Goal: Find specific page/section: Find specific page/section

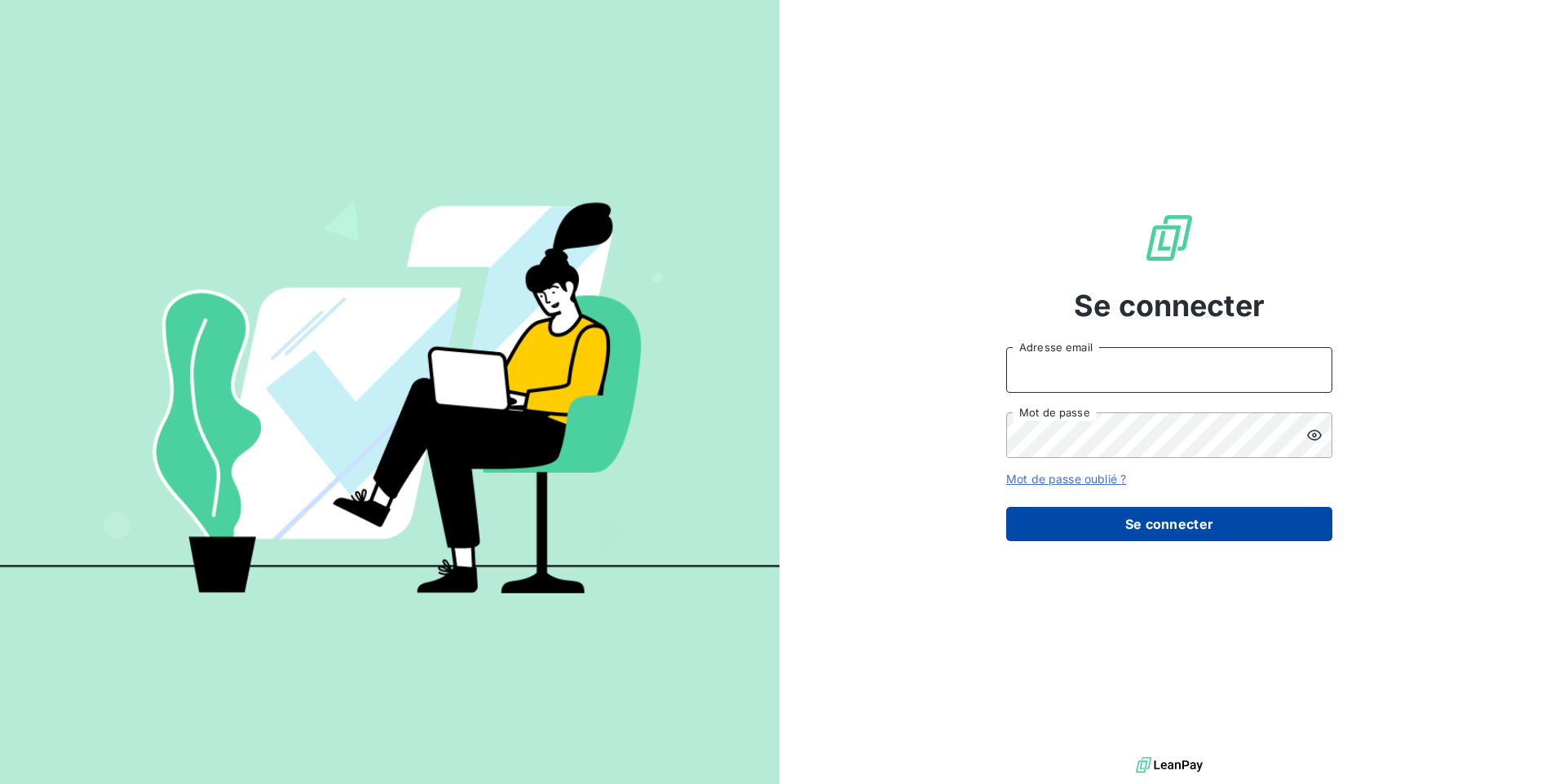
type input "[EMAIL_ADDRESS][PERSON_NAME][DOMAIN_NAME]"
click at [1176, 517] on button "Se connecter" at bounding box center [1168, 525] width 326 height 34
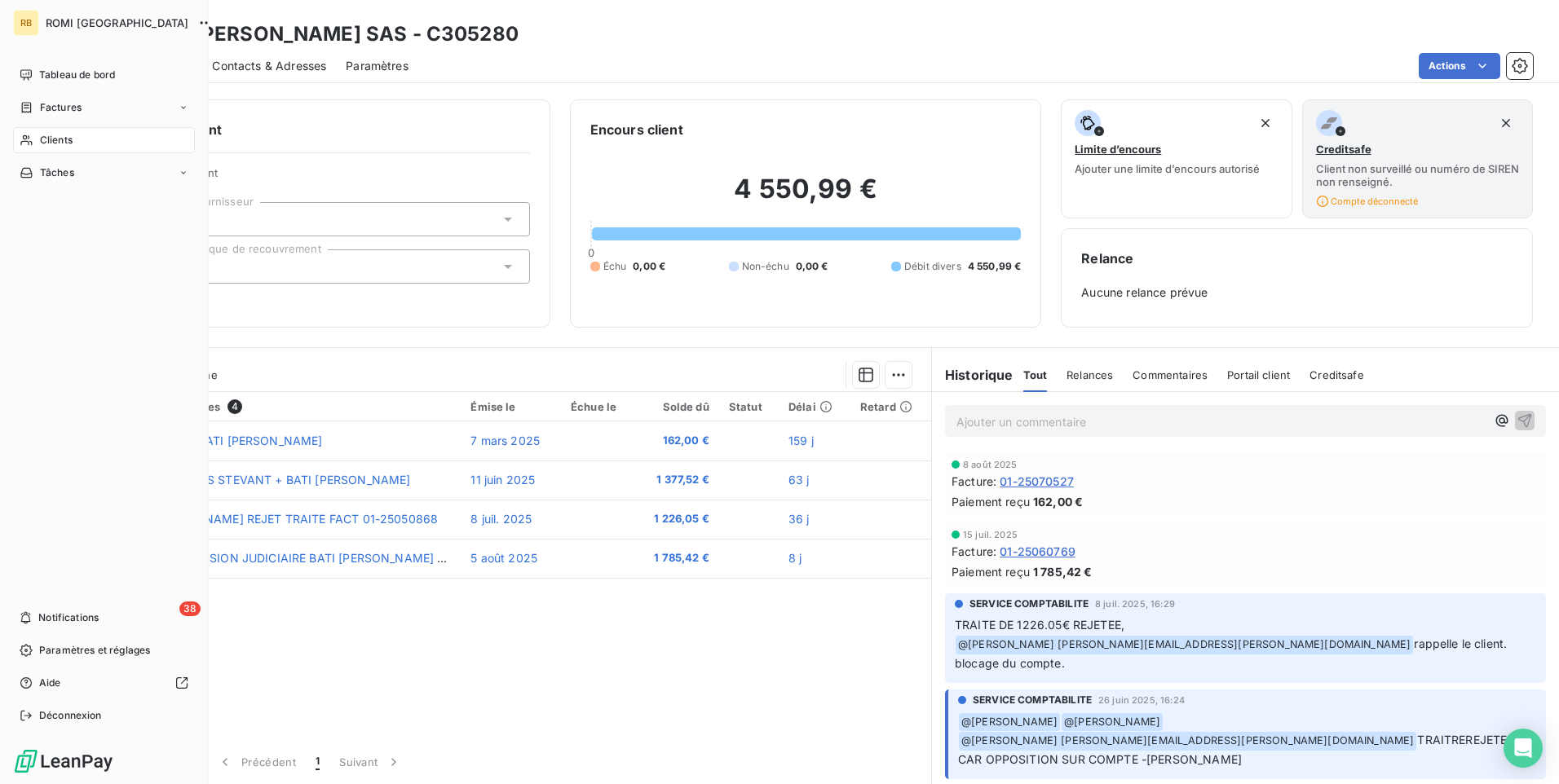
click at [55, 139] on span "Clients" at bounding box center [57, 140] width 33 height 15
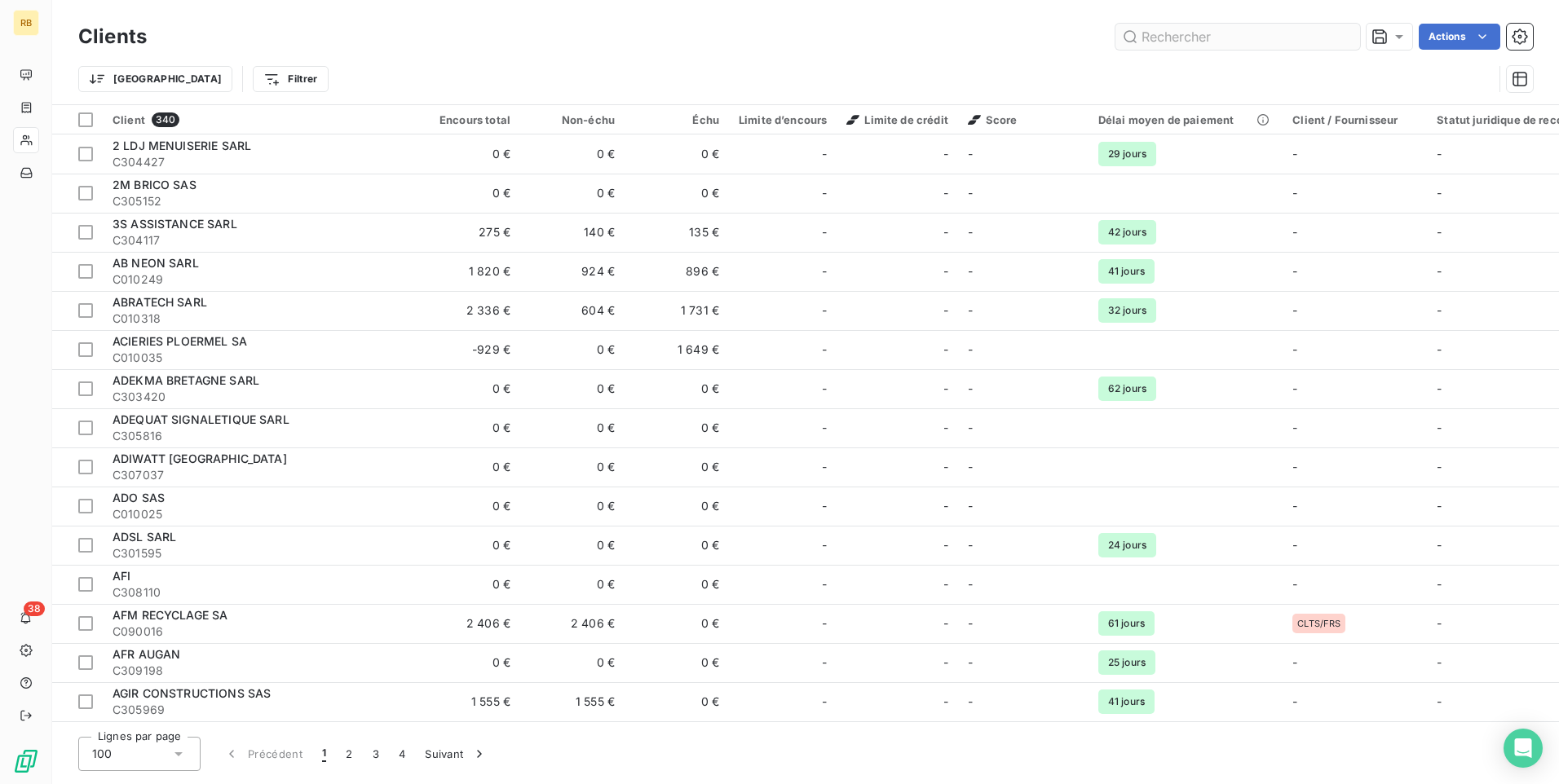
click at [1200, 39] on input "text" at bounding box center [1237, 37] width 245 height 26
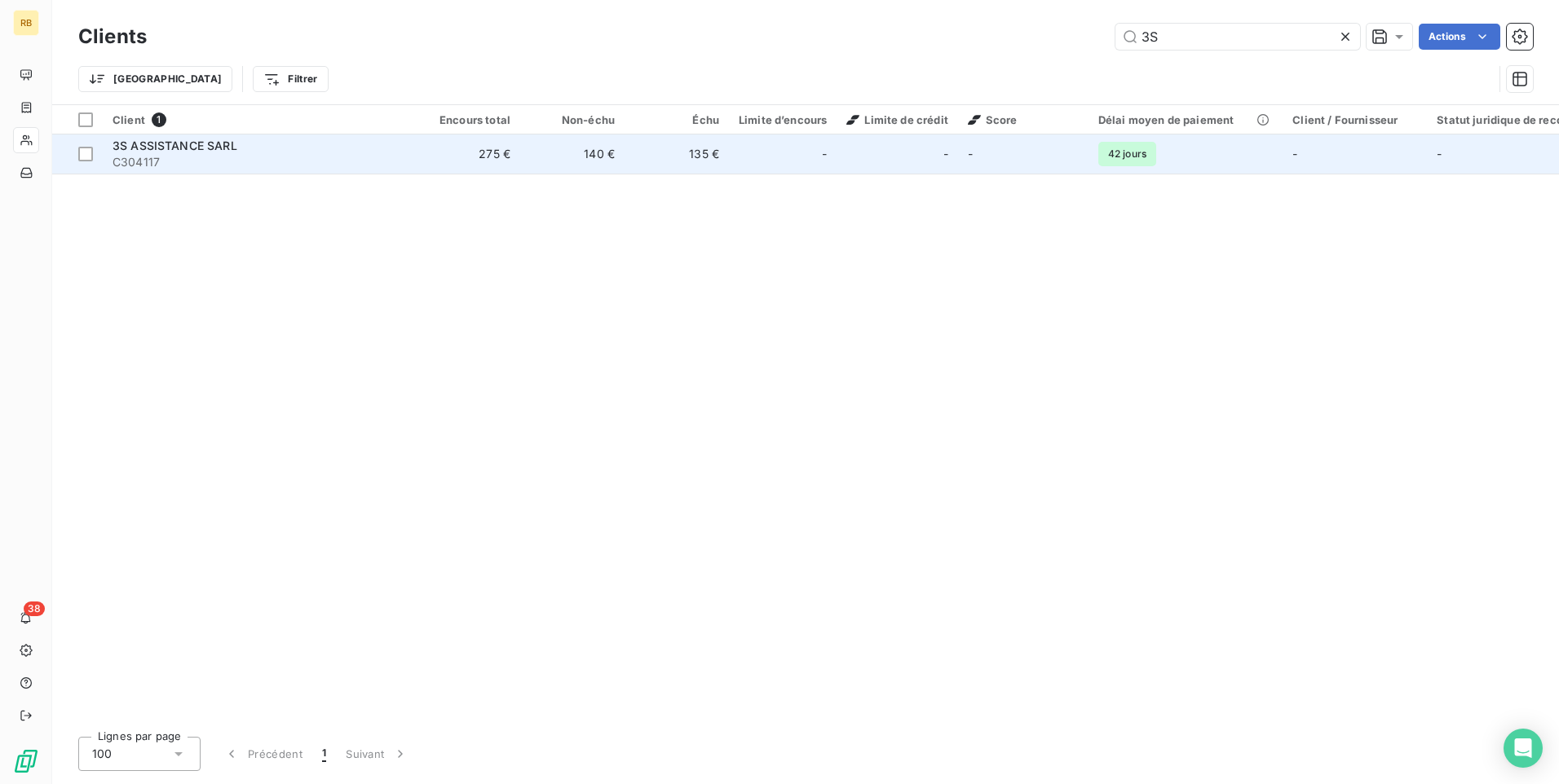
type input "3S"
click at [205, 156] on span "C304117" at bounding box center [259, 163] width 293 height 16
